Goal: Task Accomplishment & Management: Manage account settings

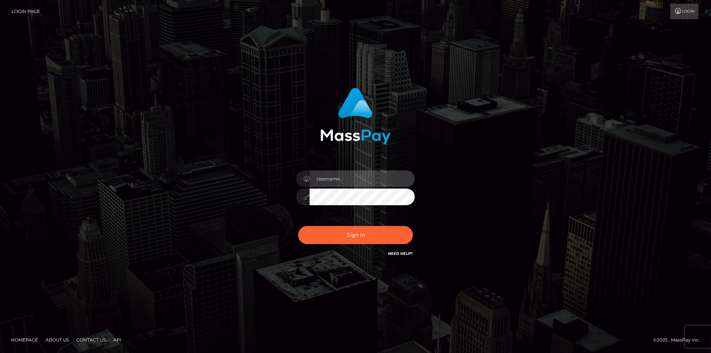
click at [326, 177] on input "text" at bounding box center [362, 178] width 105 height 17
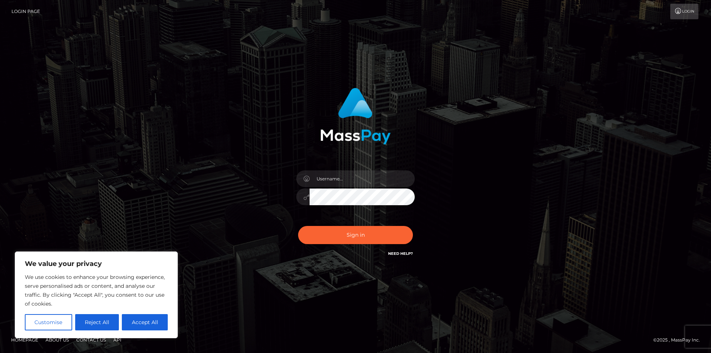
click at [405, 276] on div "Sign in" at bounding box center [355, 177] width 711 height 300
click at [126, 323] on button "Accept All" at bounding box center [145, 322] width 46 height 16
checkbox input "true"
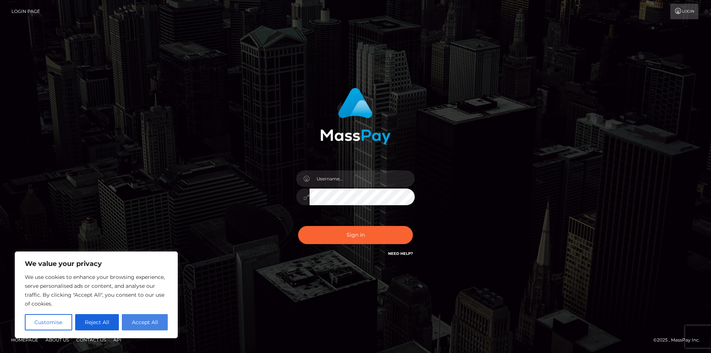
checkbox input "true"
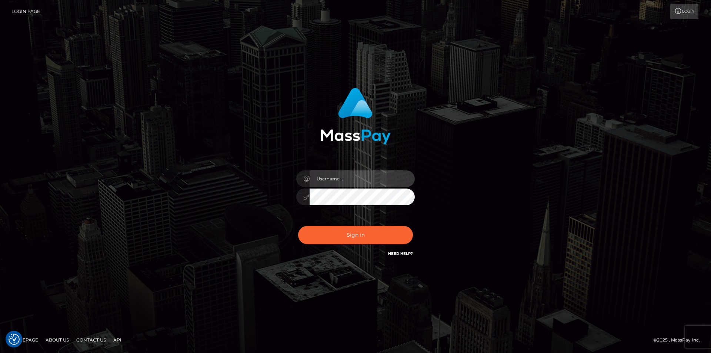
click at [370, 178] on input "text" at bounding box center [362, 178] width 105 height 17
click at [345, 177] on input "text" at bounding box center [362, 178] width 105 height 17
click at [372, 153] on div "Sign in" at bounding box center [356, 172] width 194 height 181
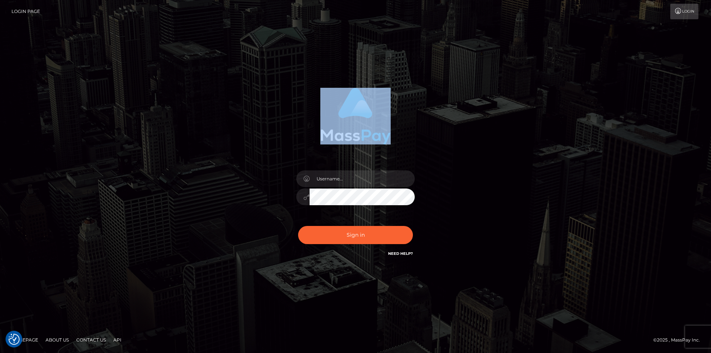
drag, startPoint x: 319, startPoint y: 139, endPoint x: 437, endPoint y: 128, distance: 118.7
click at [437, 128] on div at bounding box center [356, 113] width 194 height 62
